Goal: Check status: Check status

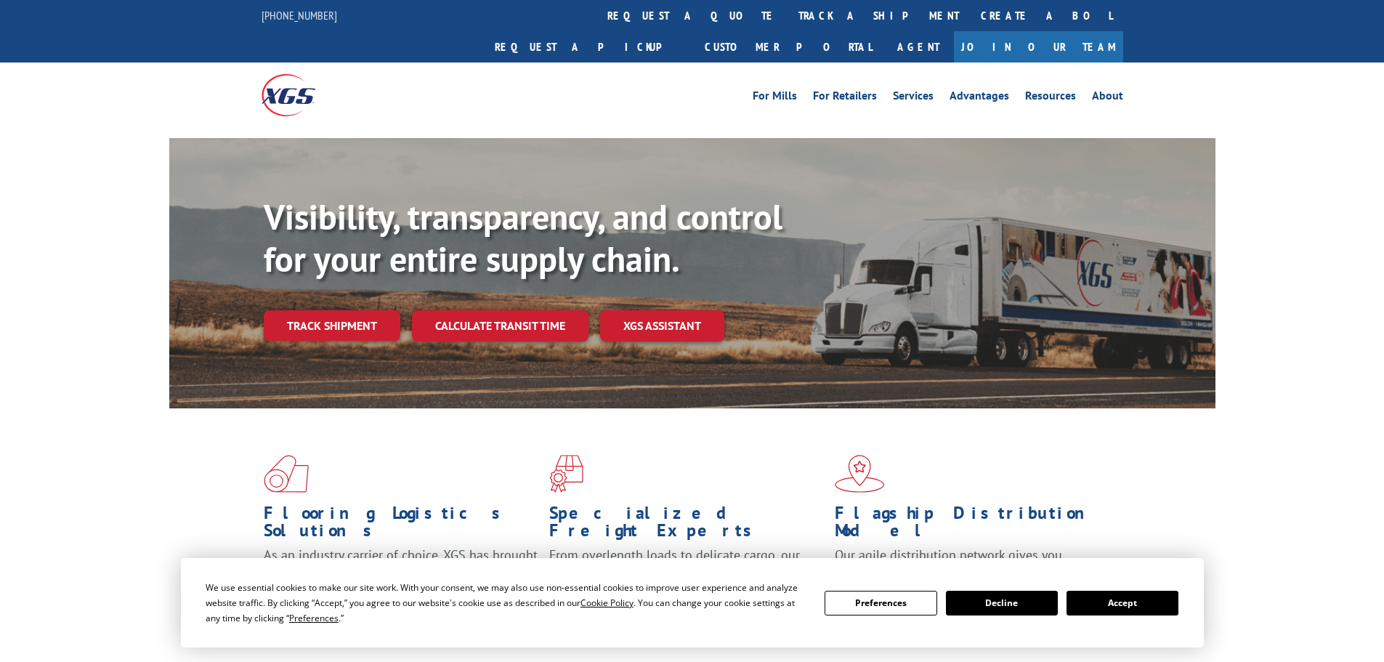
click at [355, 317] on div "Visibility, transparency, and control for your entire supply chain. Track shipm…" at bounding box center [740, 297] width 952 height 203
click at [357, 310] on link "Track shipment" at bounding box center [332, 325] width 137 height 31
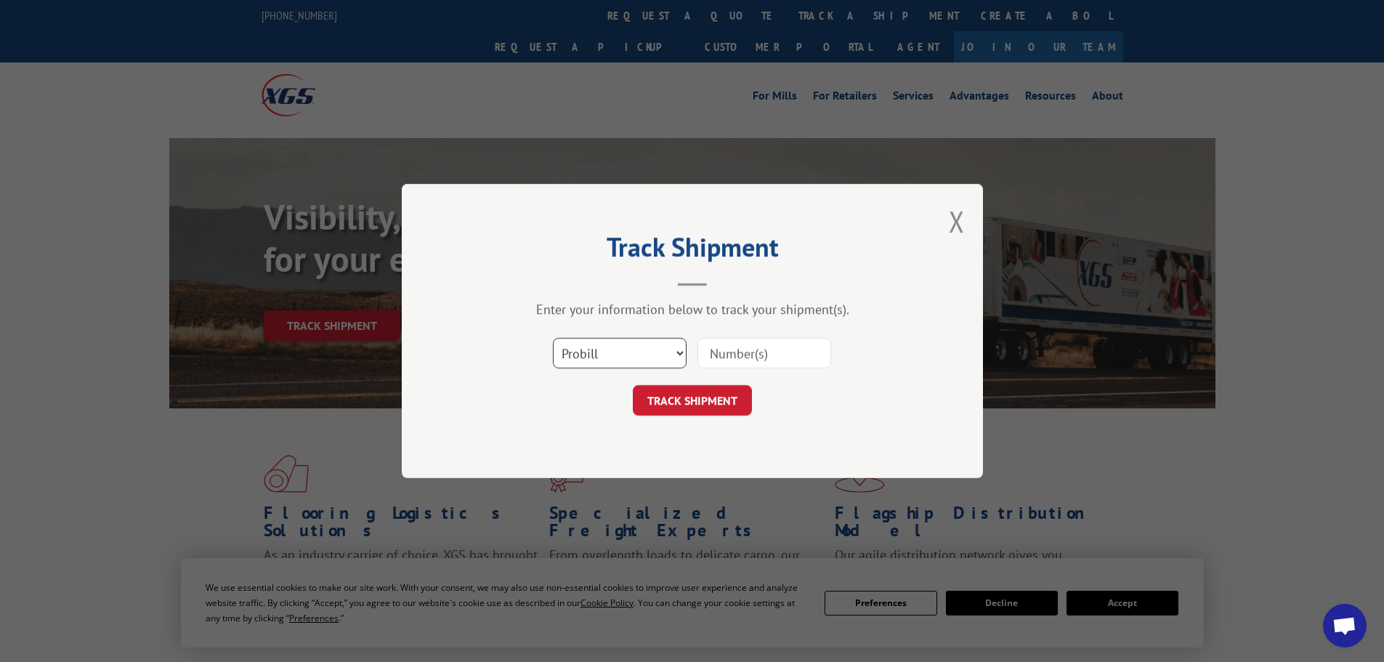
click at [682, 349] on select "Select category... Probill BOL PO" at bounding box center [620, 353] width 134 height 31
select select "po"
click at [553, 338] on select "Select category... Probill BOL PO" at bounding box center [620, 353] width 134 height 31
click at [710, 353] on input at bounding box center [765, 353] width 134 height 31
paste input "20545097"
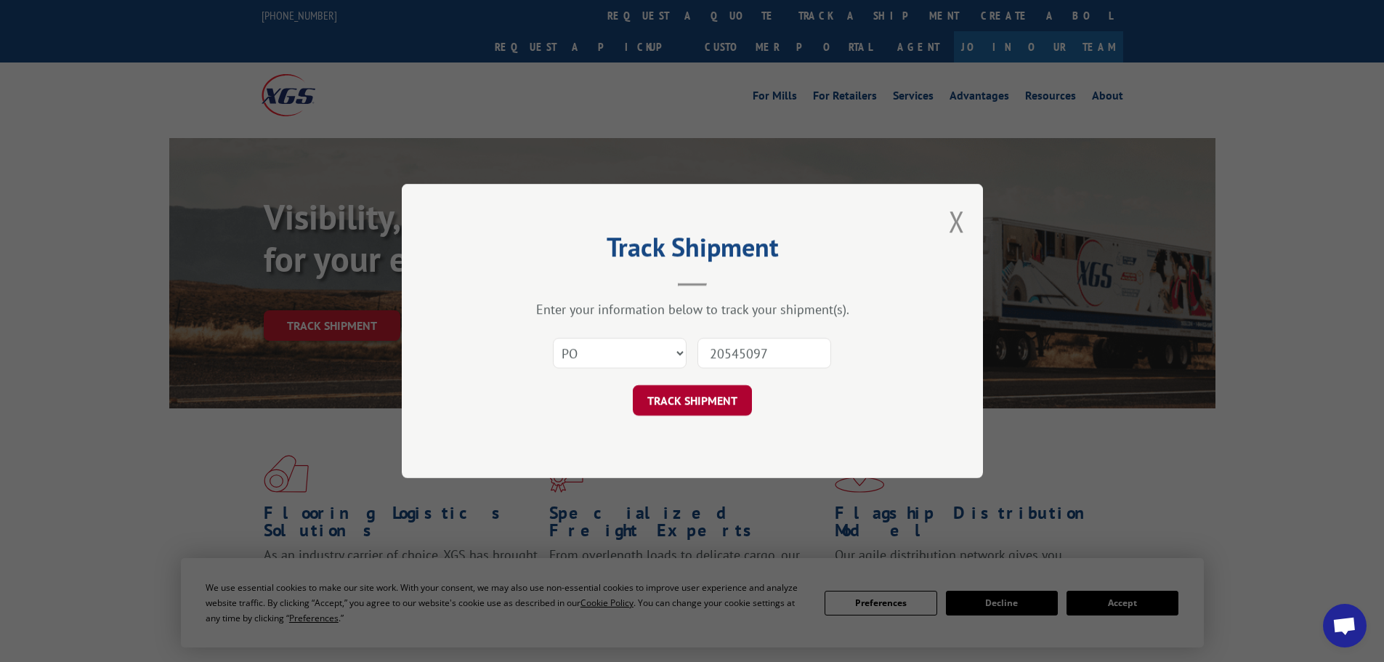
type input "20545097"
click at [693, 405] on button "TRACK SHIPMENT" at bounding box center [692, 400] width 119 height 31
